Goal: Task Accomplishment & Management: Manage account settings

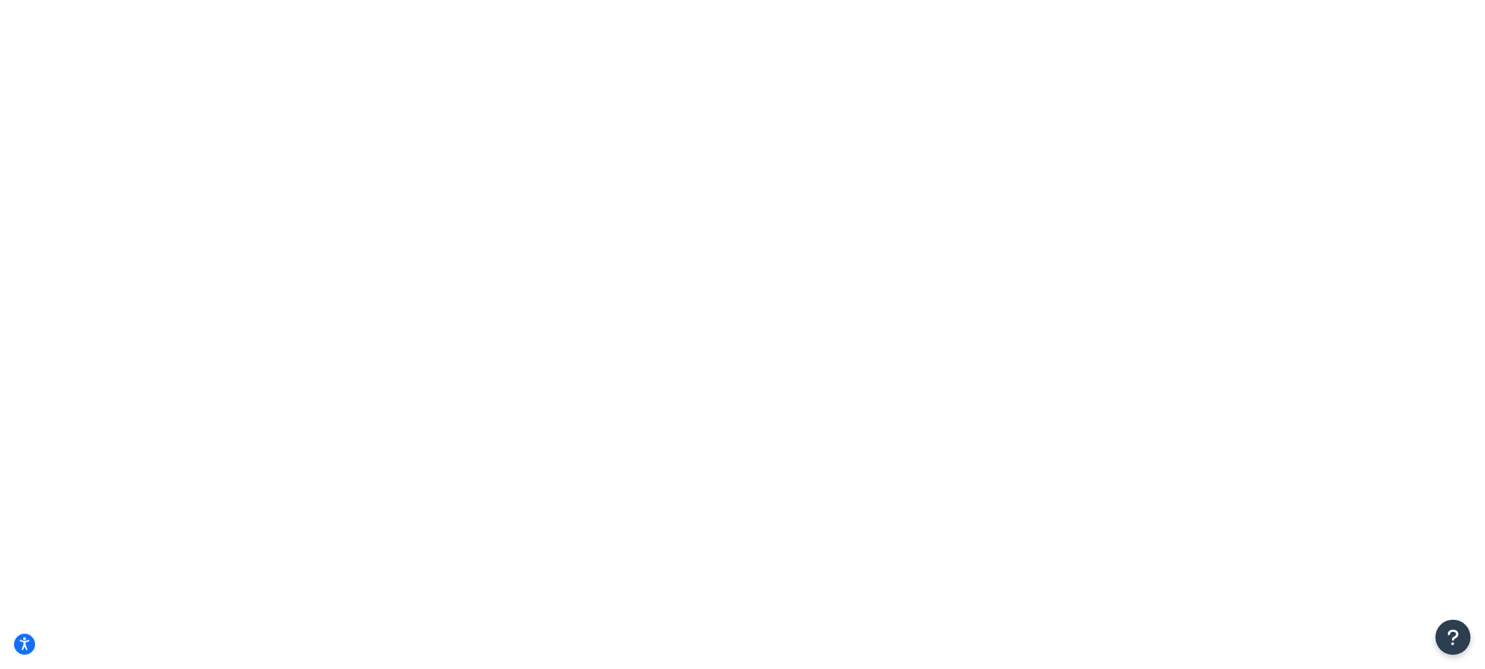
drag, startPoint x: 352, startPoint y: 251, endPoint x: 226, endPoint y: 262, distance: 126.7
type input "AA"
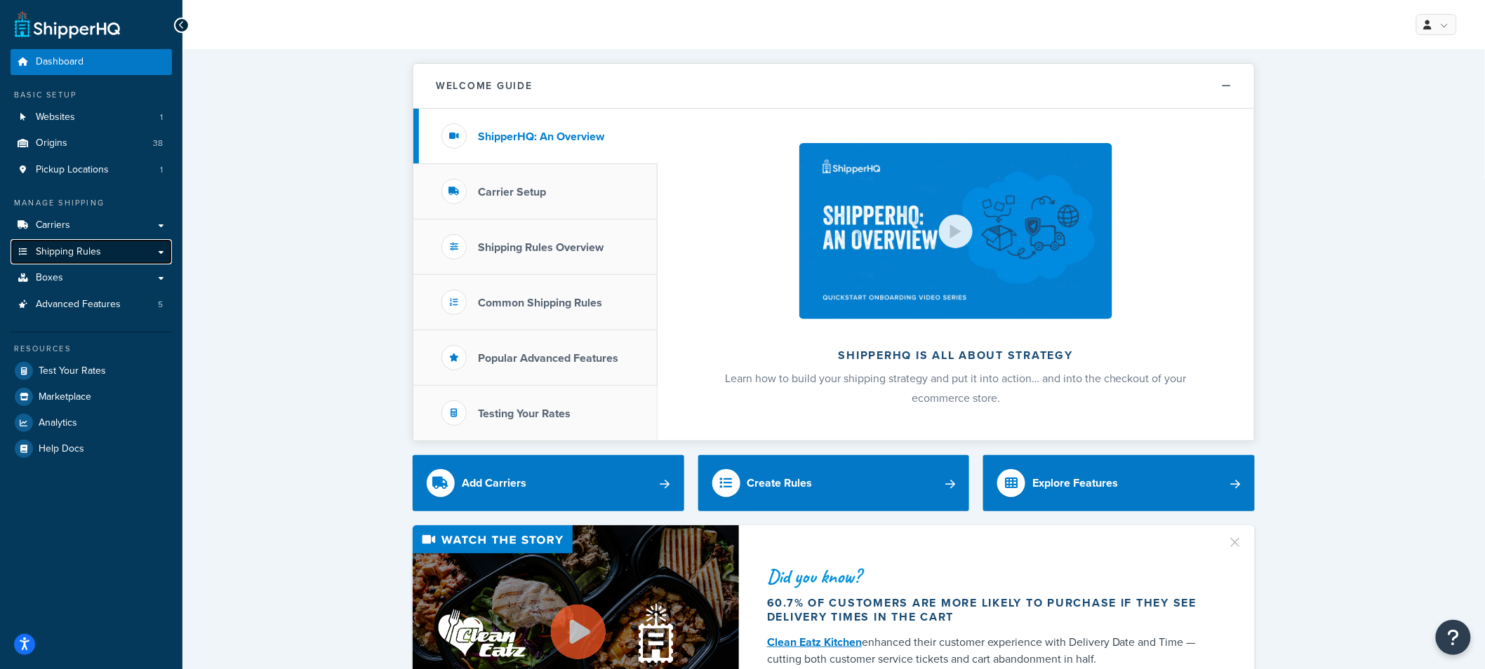
click at [68, 246] on span "Shipping Rules" at bounding box center [68, 252] width 65 height 12
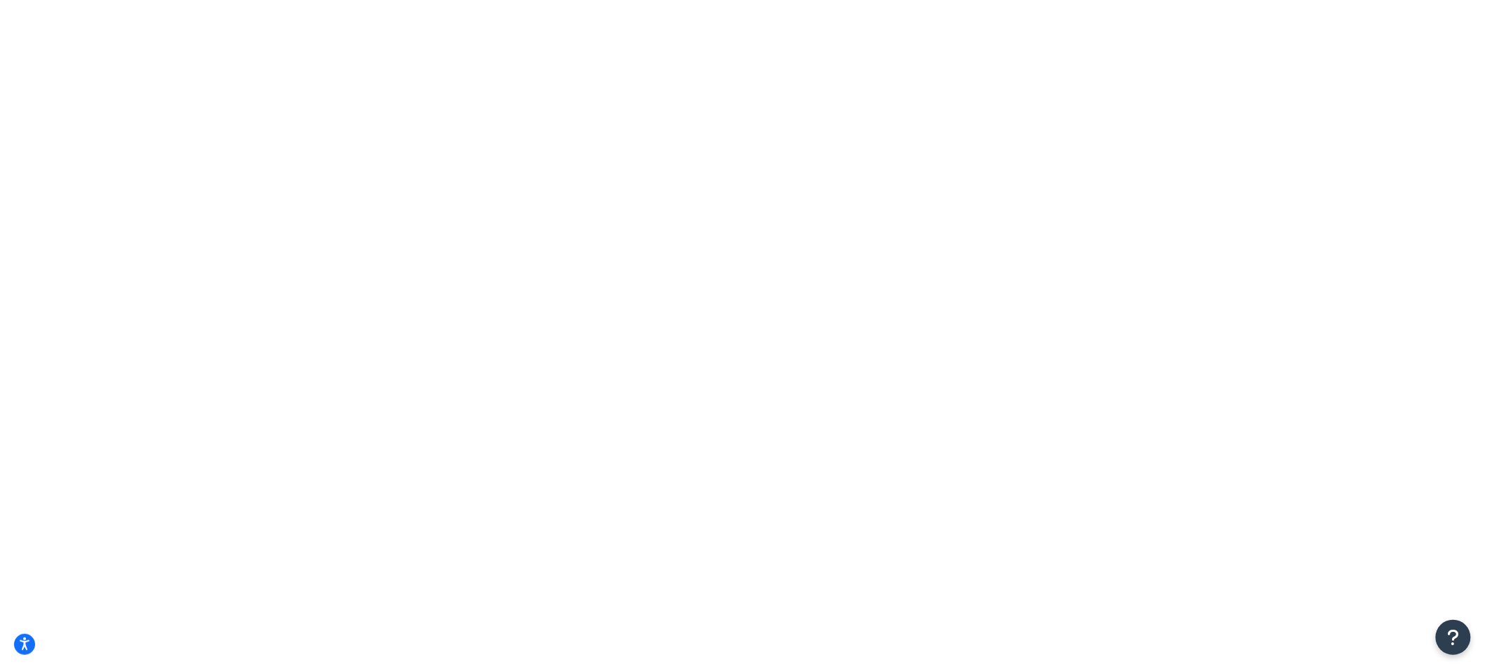
type input "annie's"
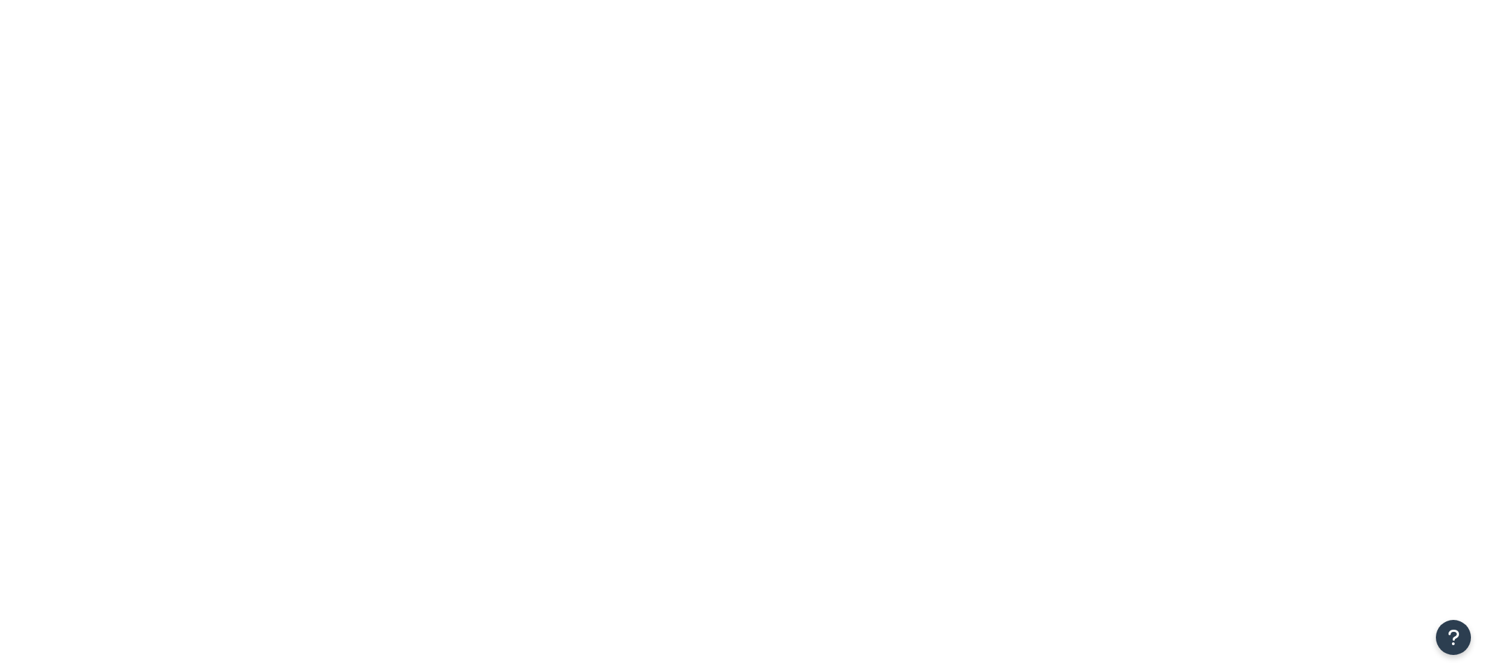
select select "SHIPPING_GROUP"
type input "[PERSON_NAME]"
